Goal: Find specific page/section: Find specific page/section

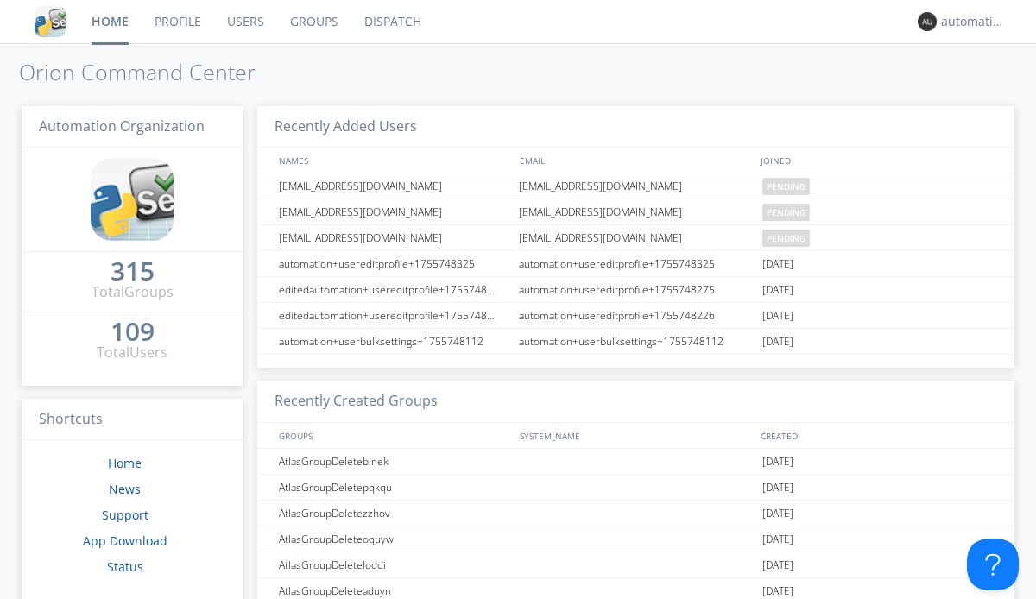
click at [391, 22] on link "Dispatch" at bounding box center [393, 21] width 83 height 43
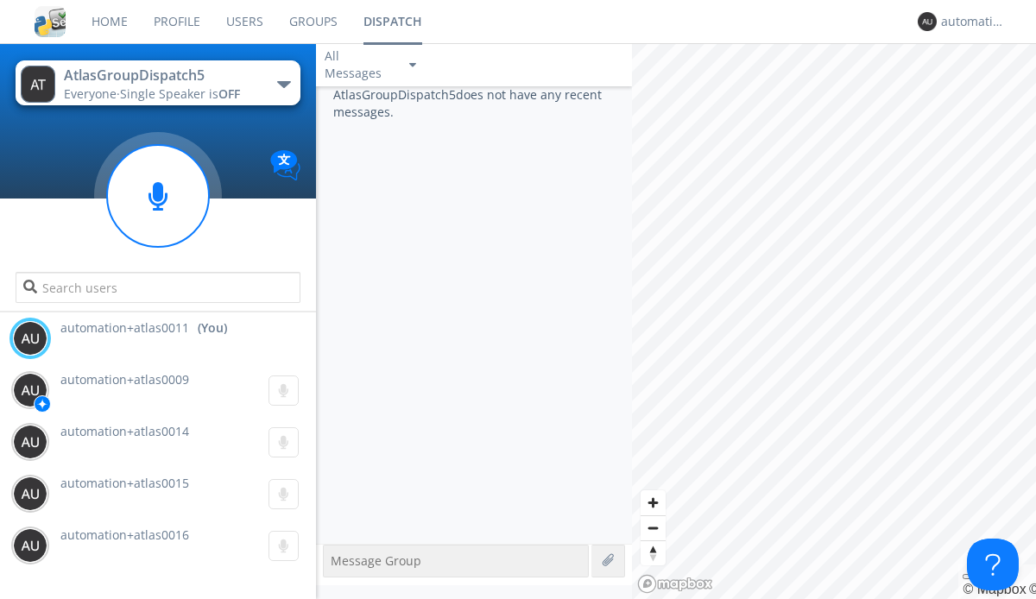
click at [283, 84] on div "button" at bounding box center [284, 84] width 14 height 7
click at [0, 0] on span "AtlasGroupDispatch6" at bounding box center [0, 0] width 0 height 0
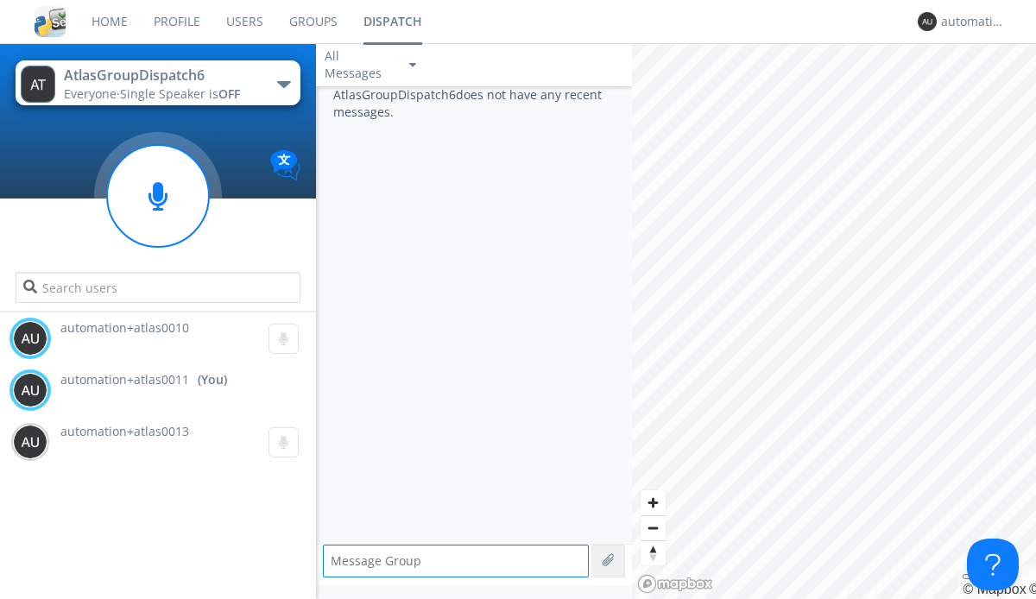
click at [283, 84] on div "button" at bounding box center [284, 84] width 14 height 7
click at [0, 0] on span "AtlasGroupDispatch5" at bounding box center [0, 0] width 0 height 0
